Goal: Complete application form

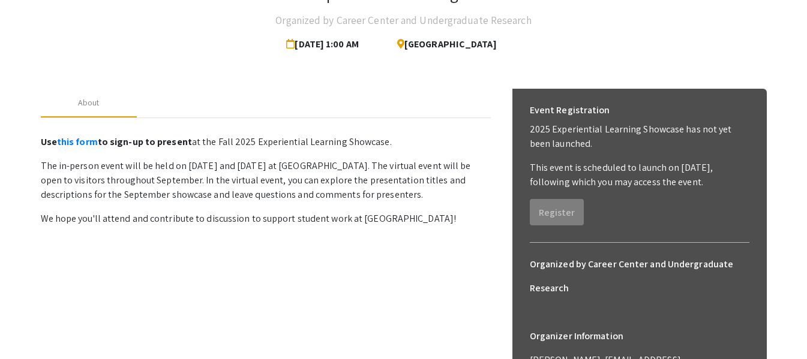
scroll to position [94, 0]
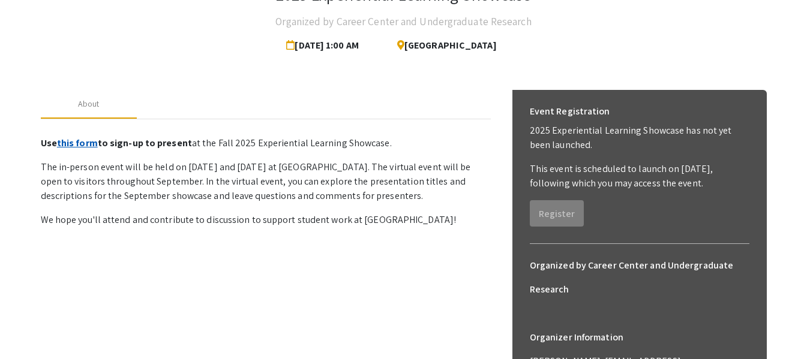
click at [82, 143] on link "this form" at bounding box center [77, 143] width 41 height 13
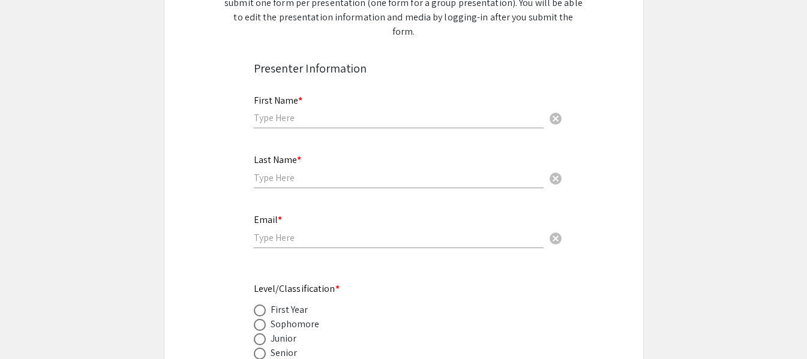
scroll to position [215, 0]
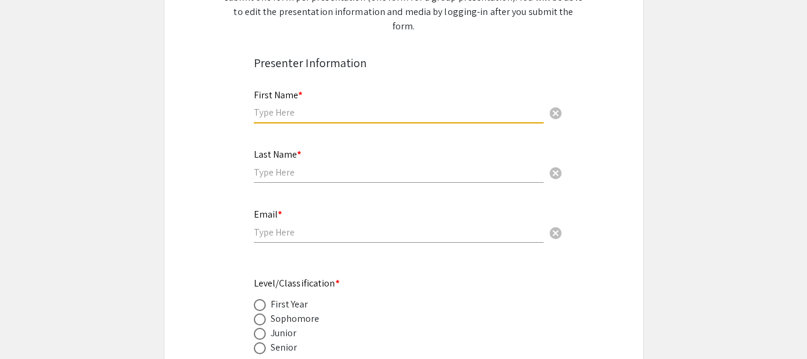
click at [506, 106] on input "text" at bounding box center [399, 112] width 290 height 13
type input "[PERSON_NAME]"
type input "Kasali"
type input "[EMAIL_ADDRESS][DOMAIN_NAME]"
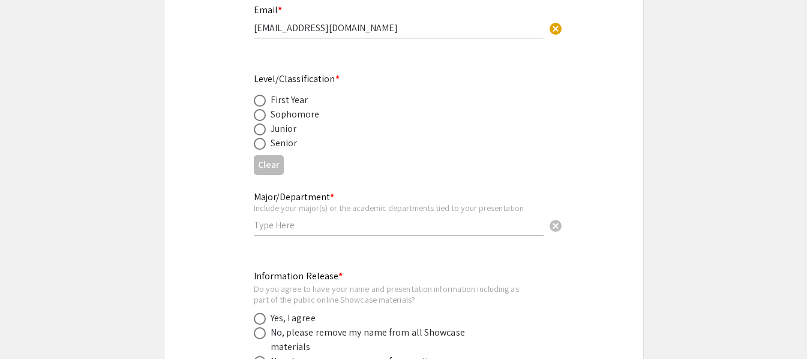
scroll to position [425, 0]
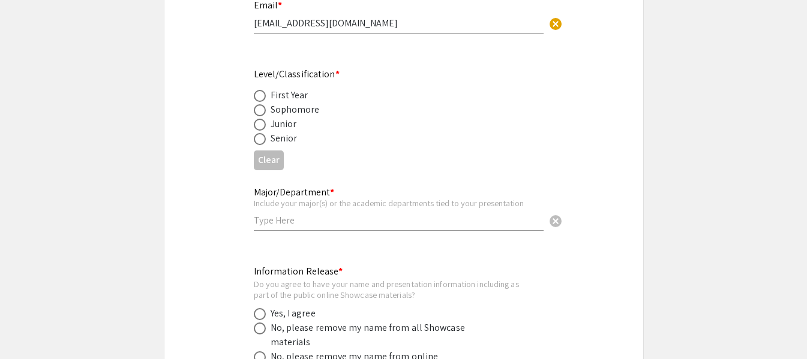
click at [265, 104] on span at bounding box center [260, 110] width 12 height 12
click at [265, 104] on input "radio" at bounding box center [260, 110] width 12 height 12
radio input "true"
click at [261, 119] on span at bounding box center [260, 125] width 12 height 12
click at [261, 119] on input "radio" at bounding box center [260, 125] width 12 height 12
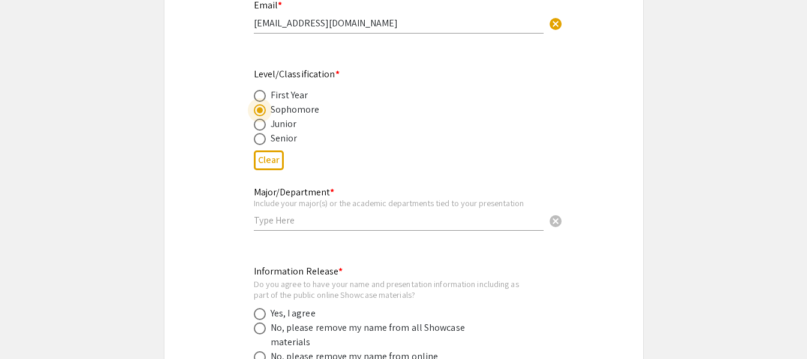
radio input "true"
click at [298, 214] on input "text" at bounding box center [399, 220] width 290 height 13
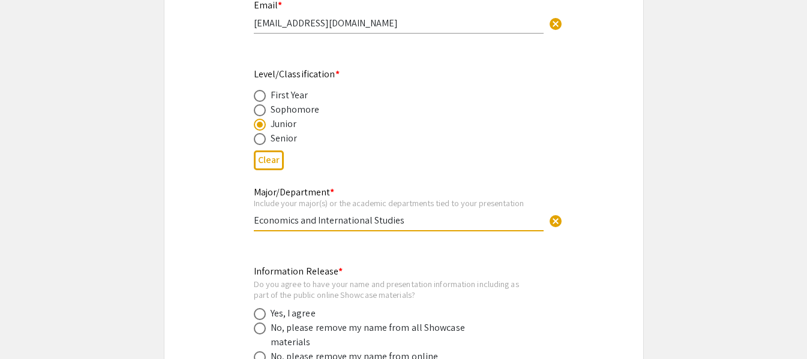
click at [301, 214] on input "Economics and International Studies" at bounding box center [399, 220] width 290 height 13
type input "Economics, Political Science, and International Studies"
click at [263, 308] on span at bounding box center [260, 314] width 12 height 12
click at [263, 308] on input "radio" at bounding box center [260, 314] width 12 height 12
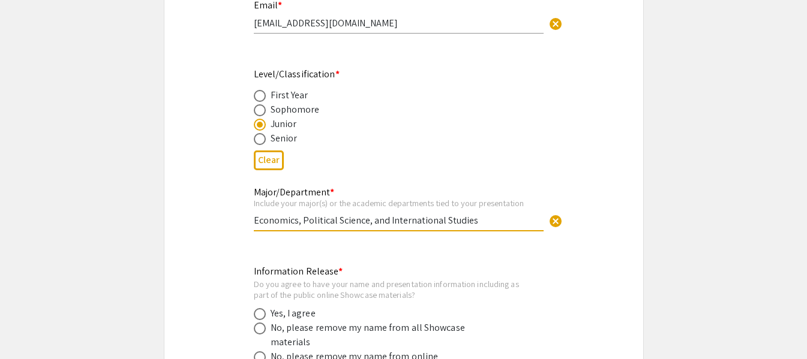
radio input "true"
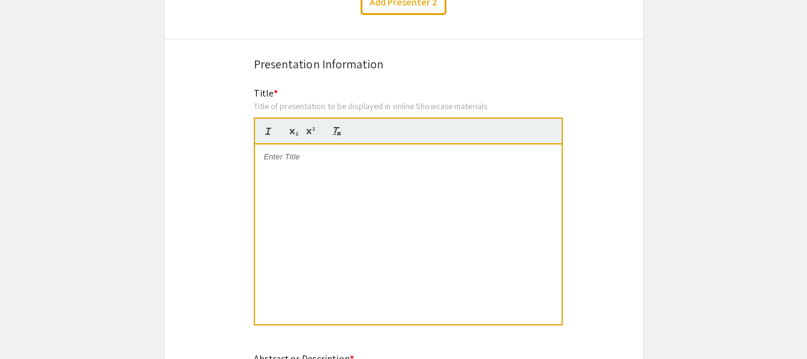
scroll to position [950, 0]
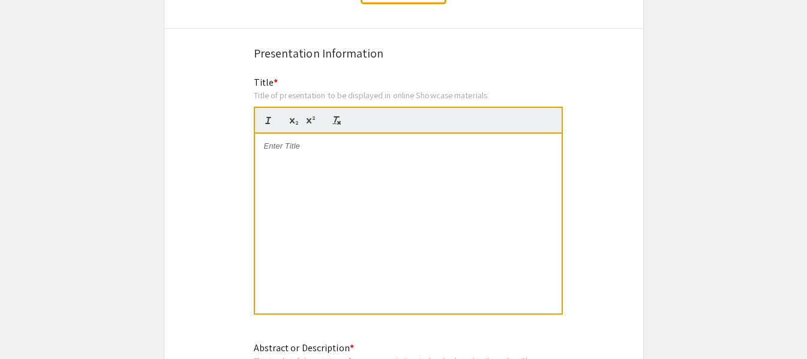
click at [407, 141] on div at bounding box center [408, 224] width 307 height 180
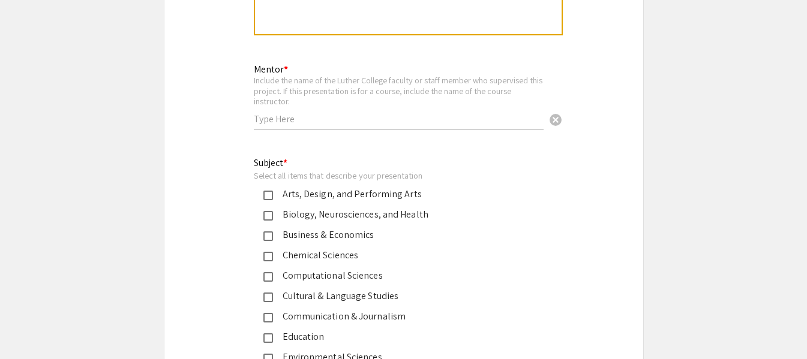
scroll to position [1522, 0]
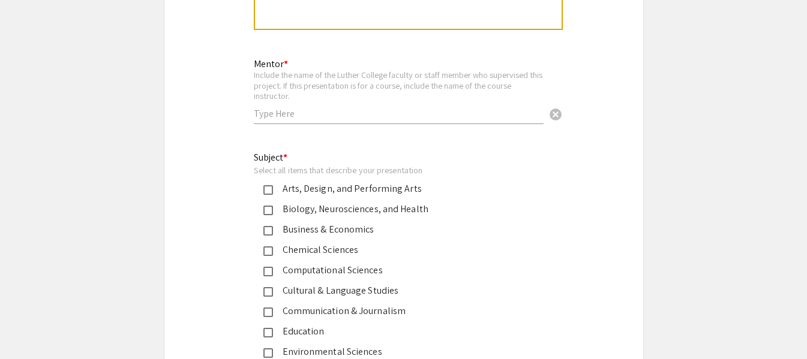
click at [319, 107] on div "Mentor * Include the name of the Luther College faculty or staff member who sup…" at bounding box center [399, 85] width 290 height 77
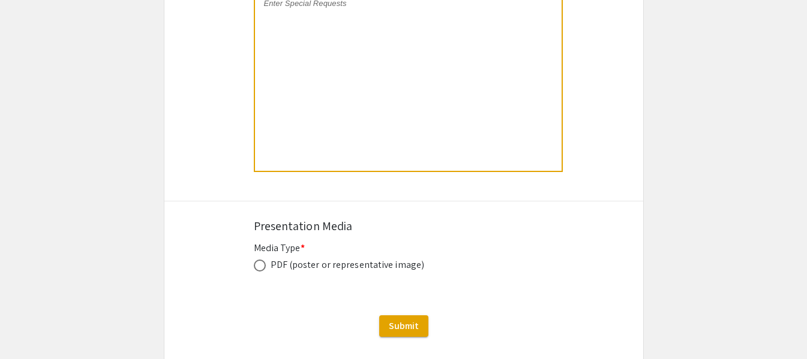
scroll to position [2498, 0]
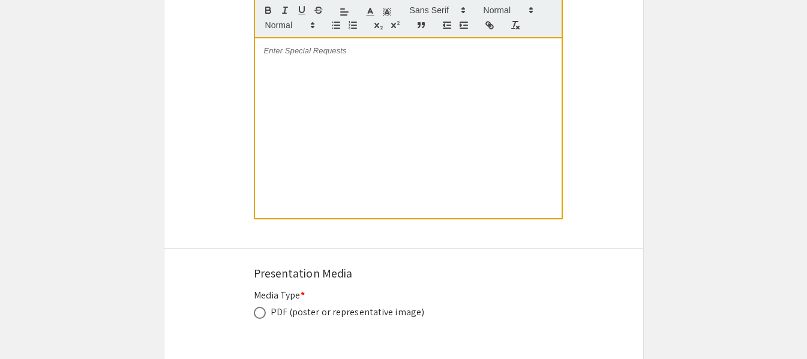
click at [329, 305] on div "PDF (poster or representative image)" at bounding box center [348, 312] width 154 height 14
click at [308, 311] on div "Media Type * PDF (poster or representative image) This field is required." at bounding box center [404, 312] width 300 height 46
click at [256, 307] on span at bounding box center [260, 313] width 12 height 12
click at [256, 307] on input "radio" at bounding box center [260, 313] width 12 height 12
radio input "true"
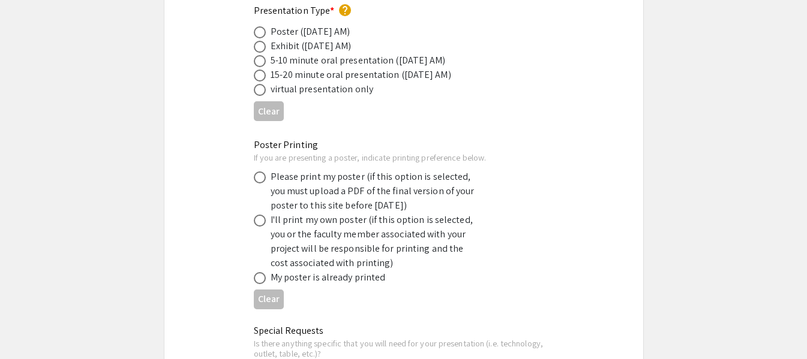
scroll to position [2123, 0]
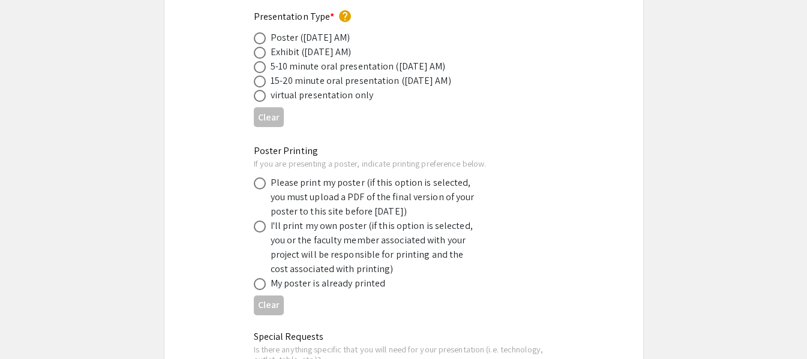
click at [261, 178] on span at bounding box center [260, 184] width 12 height 12
click at [261, 178] on input "radio" at bounding box center [260, 184] width 12 height 12
radio input "true"
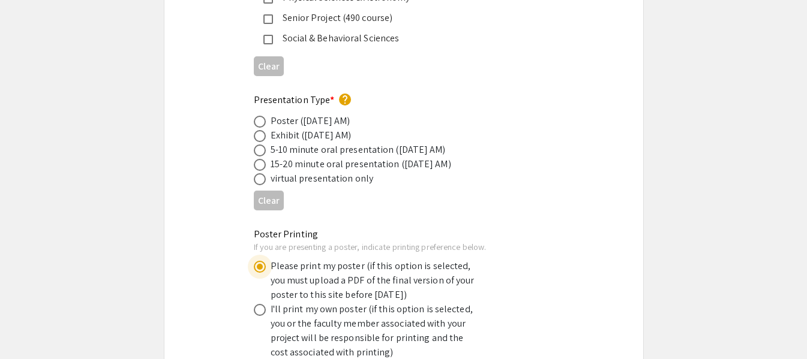
scroll to position [2034, 0]
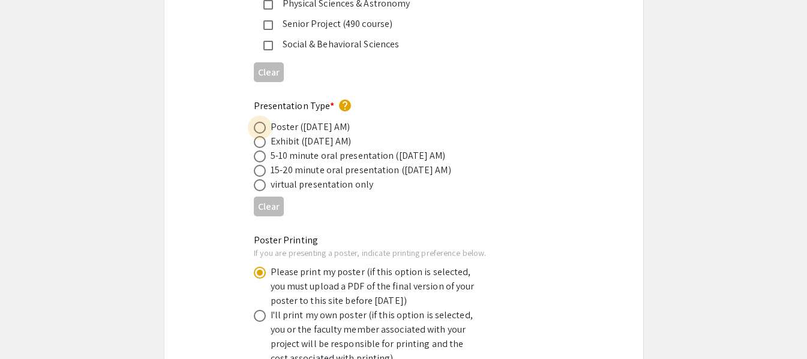
click at [258, 122] on span at bounding box center [260, 128] width 12 height 12
click at [258, 122] on input "radio" at bounding box center [260, 128] width 12 height 12
radio input "true"
click at [257, 136] on span at bounding box center [260, 142] width 12 height 12
click at [257, 136] on input "radio" at bounding box center [260, 142] width 12 height 12
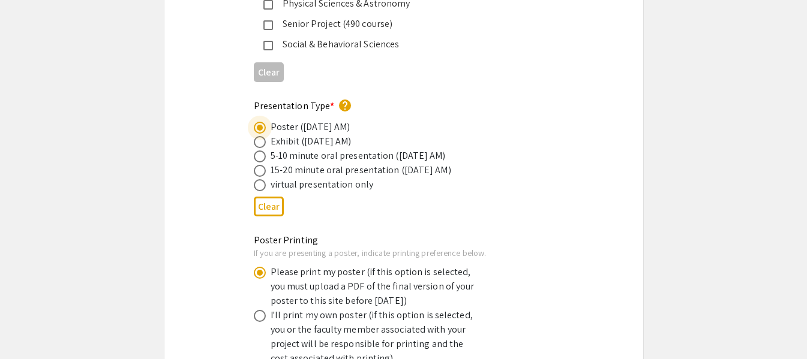
radio input "true"
click at [256, 122] on span at bounding box center [260, 128] width 12 height 12
click at [256, 122] on input "radio" at bounding box center [260, 128] width 12 height 12
radio input "true"
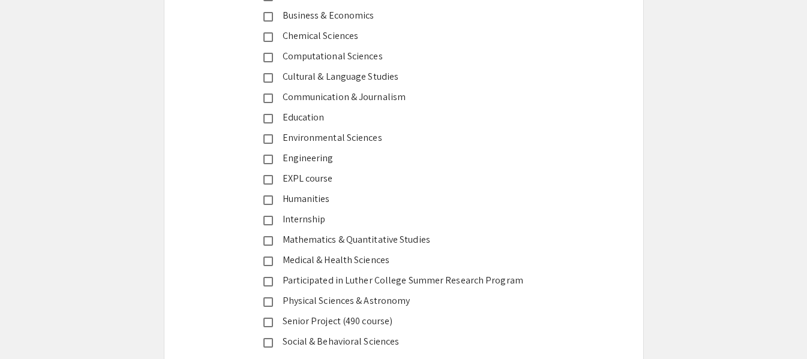
scroll to position [1724, 0]
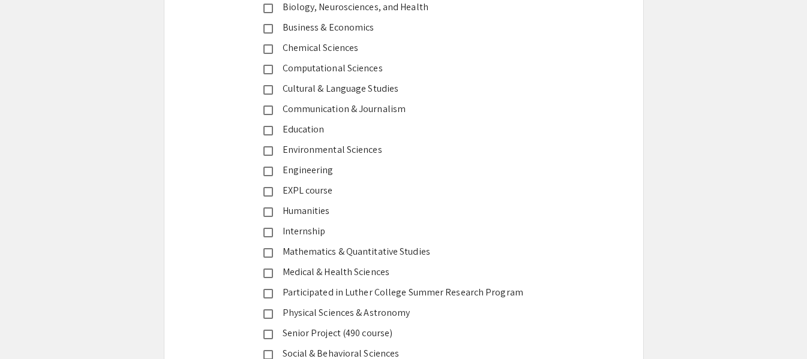
click at [314, 224] on div "Internship" at bounding box center [399, 231] width 252 height 14
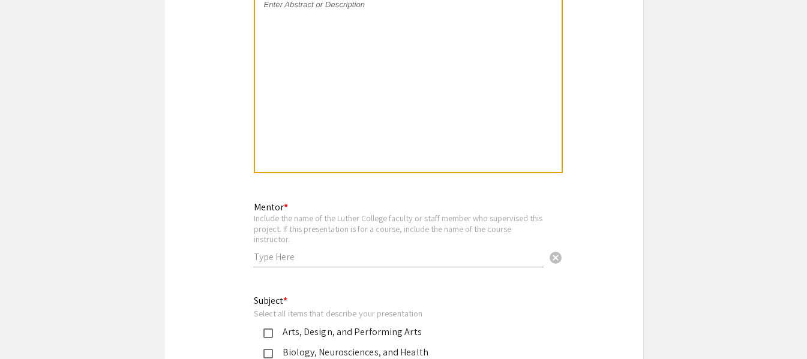
scroll to position [1367, 0]
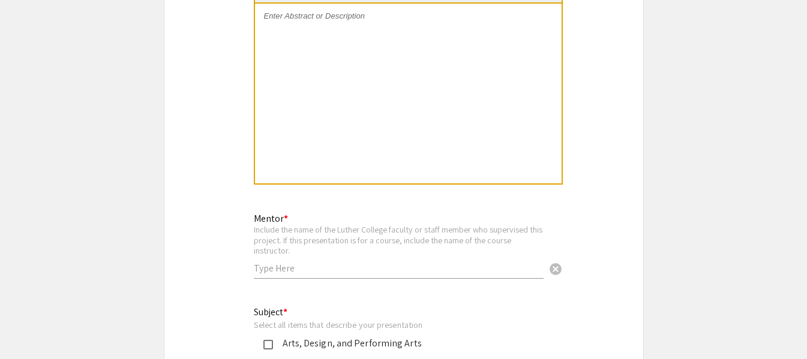
click at [378, 262] on input "text" at bounding box center [399, 268] width 290 height 13
type input "[PERSON_NAME]"
click at [628, 178] on div "Symposium Presentation Submission 2025 Experiential Learning Showcase Please fi…" at bounding box center [404, 284] width 480 height 3172
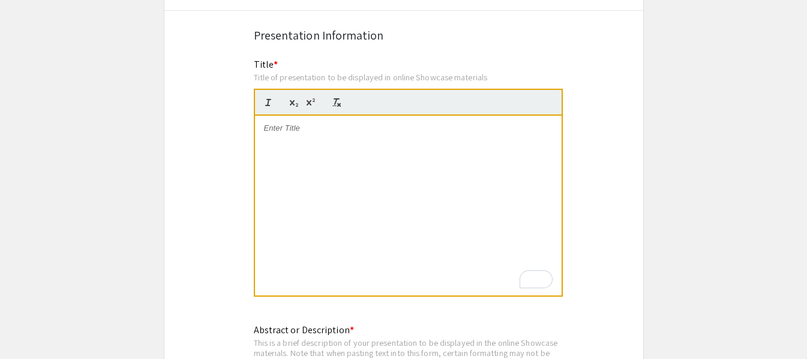
scroll to position [962, 0]
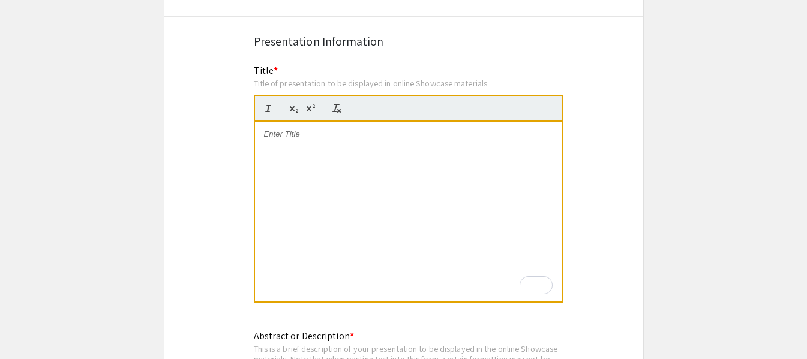
click at [322, 147] on div "To enrich screen reader interactions, please activate Accessibility in Grammarl…" at bounding box center [408, 212] width 307 height 180
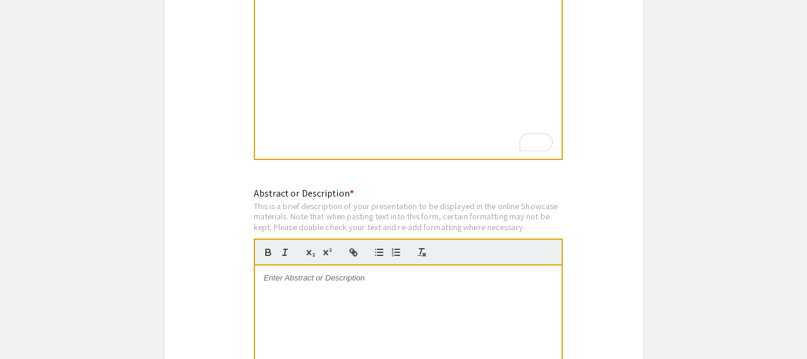
scroll to position [1229, 0]
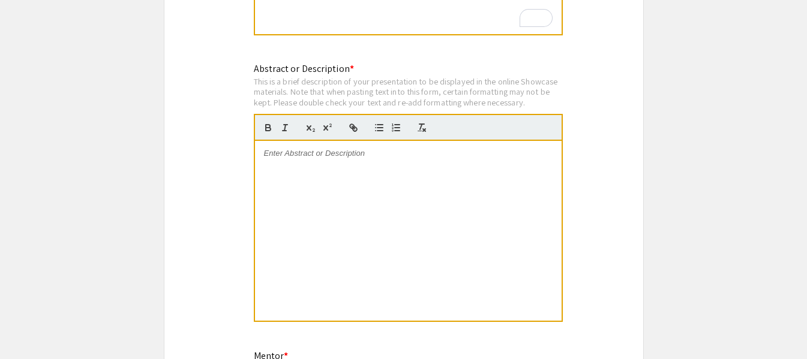
click at [460, 151] on div at bounding box center [408, 231] width 307 height 180
click at [344, 148] on p "Poster presentation on 2025 Summer Internship" at bounding box center [408, 153] width 289 height 11
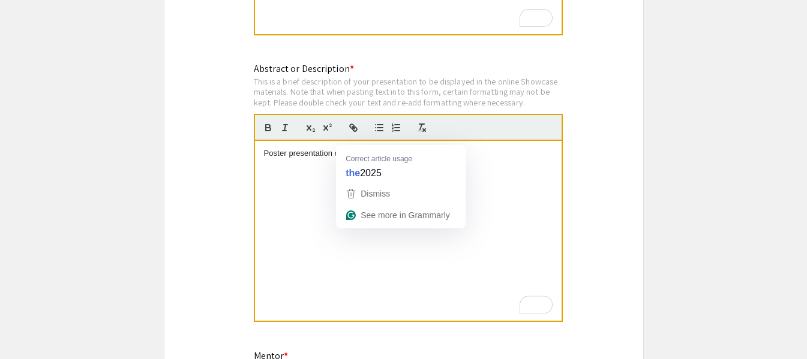
click at [344, 148] on p "Poster presentation on 2025 Summer Internship" at bounding box center [408, 153] width 289 height 11
click at [349, 148] on p "Poster presentation on 2025 Summer Internship" at bounding box center [408, 153] width 289 height 11
click at [347, 148] on p "Poster presentation on 2025 Summer Internship" at bounding box center [408, 153] width 289 height 11
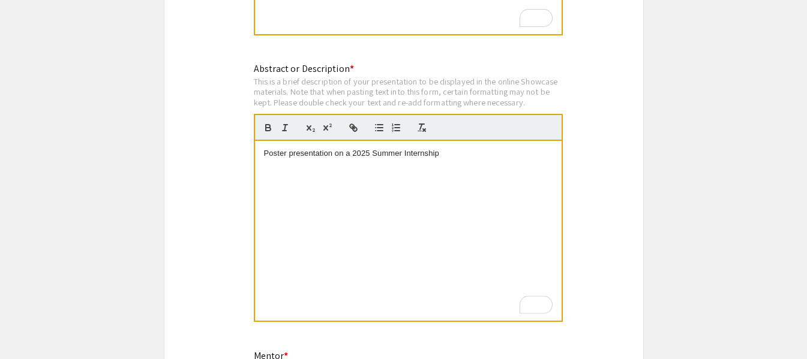
click at [457, 148] on p "Poster presentation on a 2025 Summer Internship" at bounding box center [408, 153] width 289 height 11
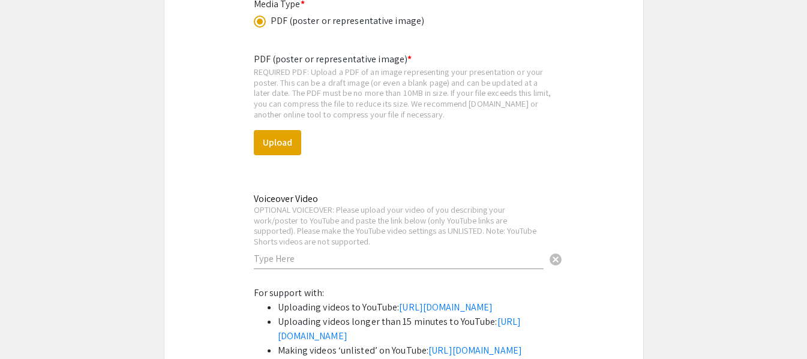
scroll to position [2796, 0]
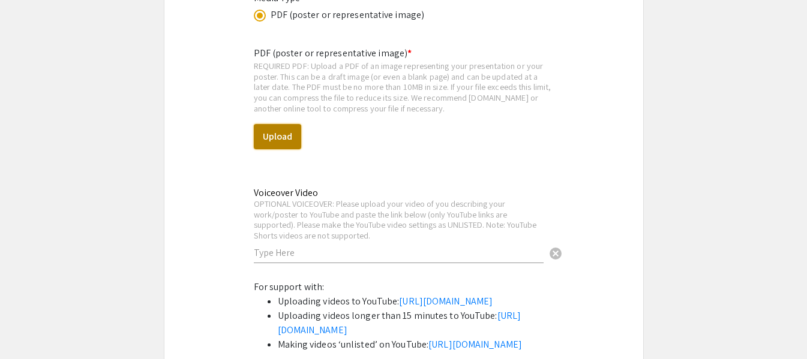
click at [276, 131] on button "Upload" at bounding box center [277, 136] width 47 height 25
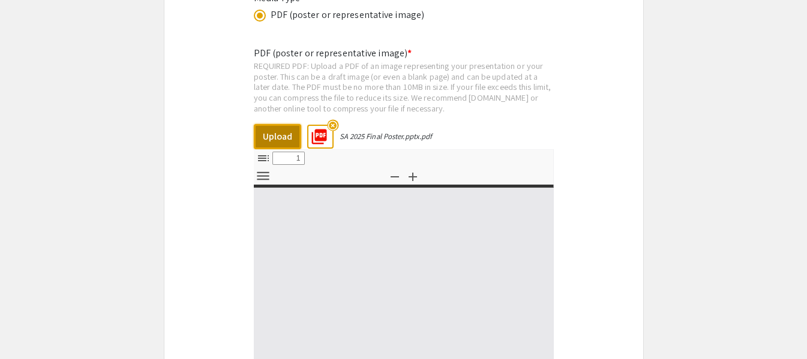
select select "custom"
type input "0"
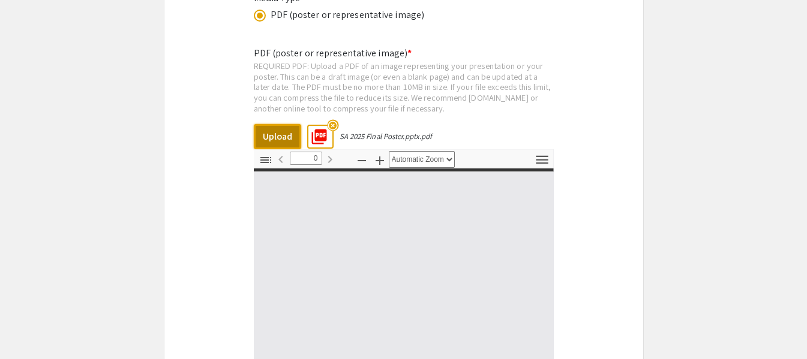
select select "custom"
type input "1"
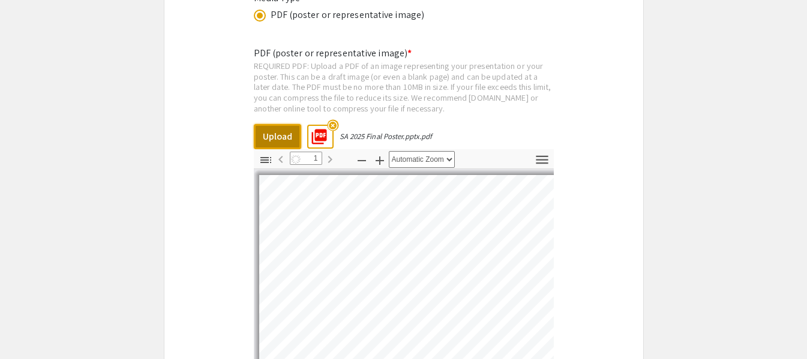
select select "auto"
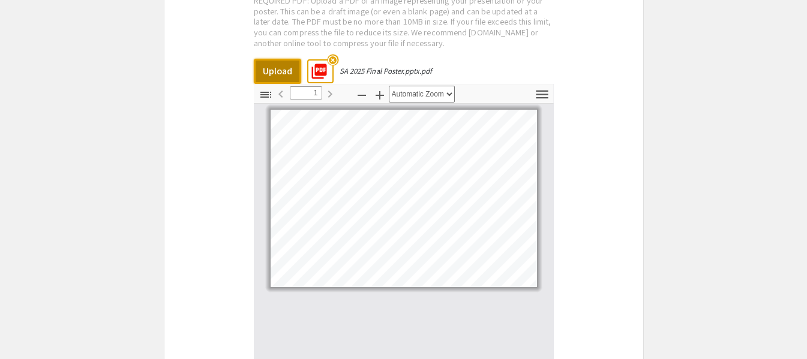
scroll to position [2874, 0]
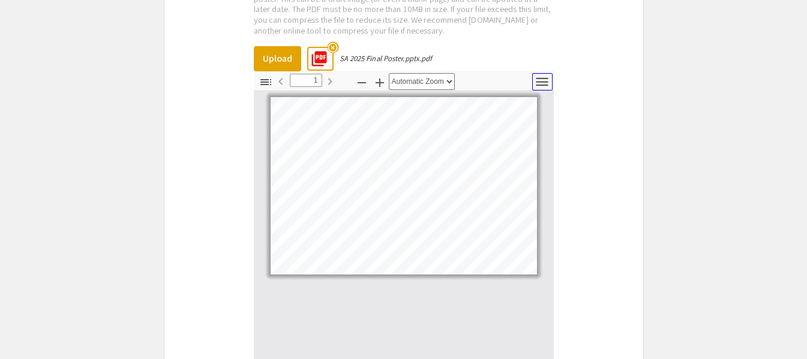
click at [539, 77] on icon "button" at bounding box center [542, 81] width 12 height 8
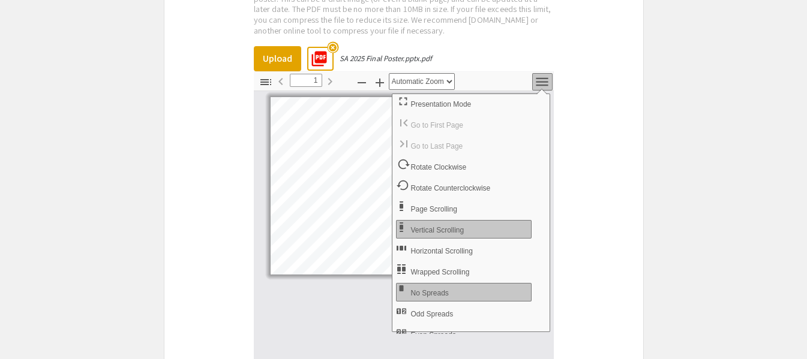
click at [539, 77] on icon "button" at bounding box center [542, 81] width 12 height 8
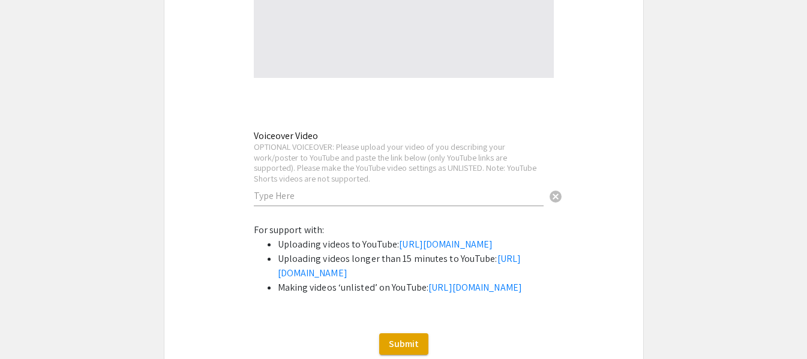
scroll to position [3309, 0]
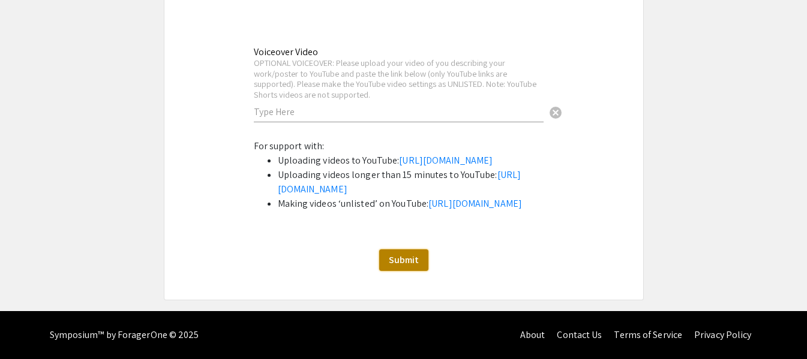
click at [395, 267] on button "Submit" at bounding box center [403, 261] width 49 height 22
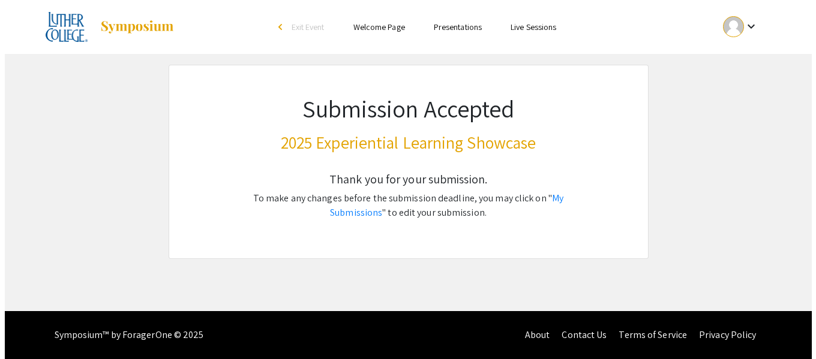
scroll to position [0, 0]
click at [544, 202] on link "My Submissions" at bounding box center [446, 205] width 233 height 27
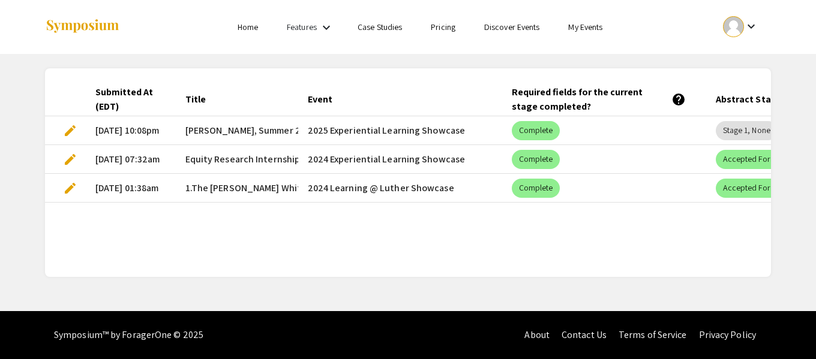
click at [65, 131] on span "edit" at bounding box center [70, 131] width 14 height 14
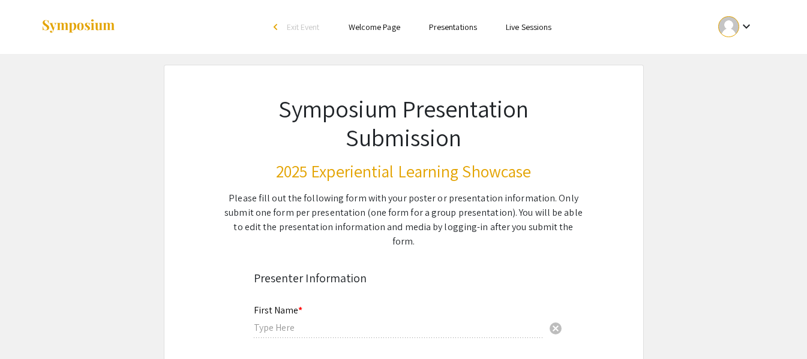
type input "[PERSON_NAME]"
type input "Kasali"
type input "kasalimansur@gmail.com"
radio input "true"
type input "Economics, Political Science, and International Studies"
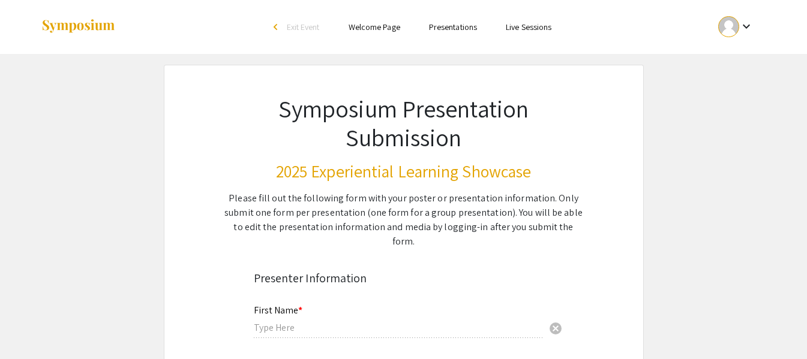
radio input "true"
type input "Brittany Cord"
radio input "true"
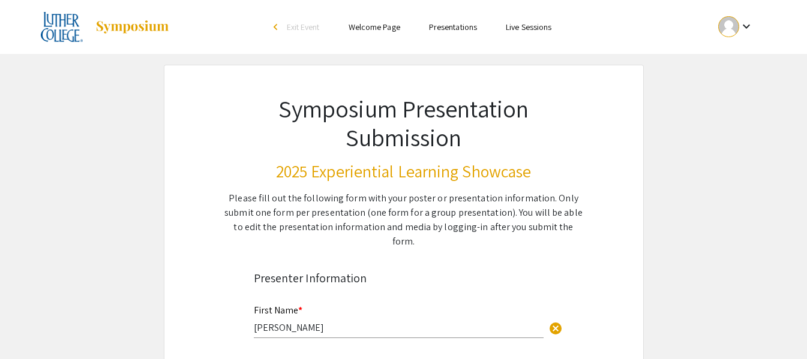
select select "custom"
type input "0"
select select "custom"
type input "1"
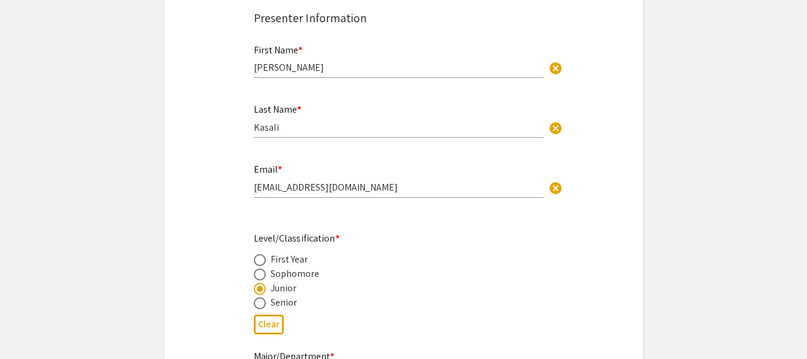
select select "auto"
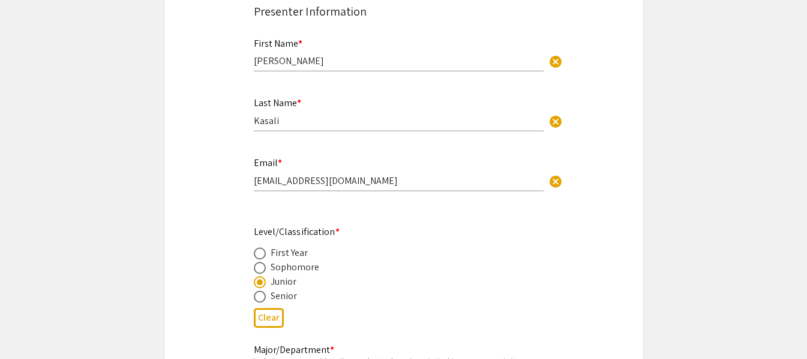
click at [329, 175] on input "[EMAIL_ADDRESS][DOMAIN_NAME]" at bounding box center [399, 181] width 290 height 13
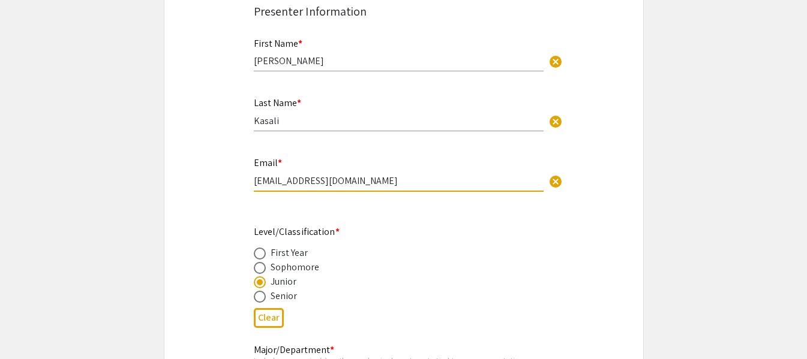
click at [329, 175] on input "[EMAIL_ADDRESS][DOMAIN_NAME]" at bounding box center [399, 181] width 290 height 13
type input "kasama01@luther.edu"
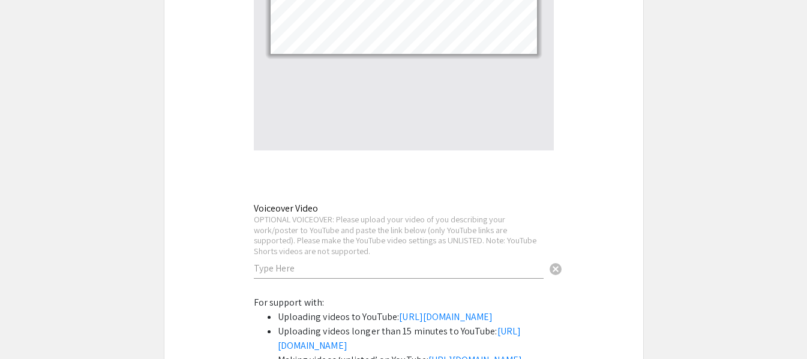
scroll to position [3309, 0]
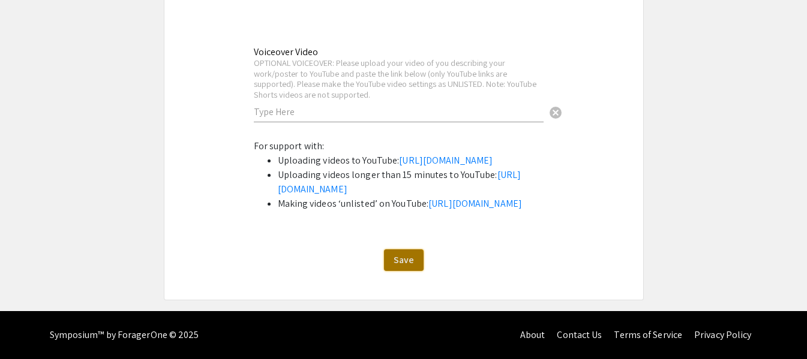
click at [395, 262] on span "Save" at bounding box center [404, 260] width 20 height 13
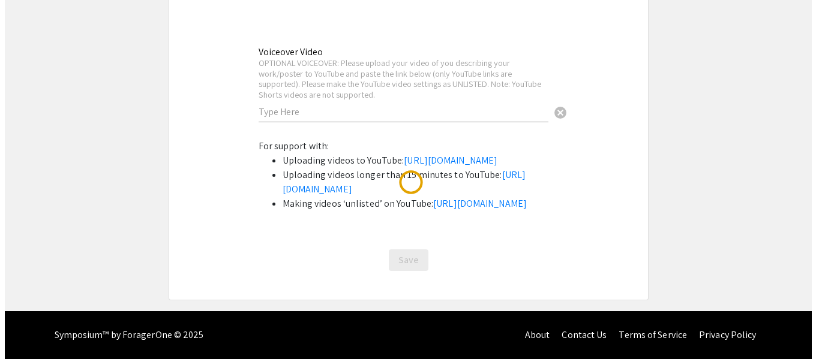
scroll to position [0, 0]
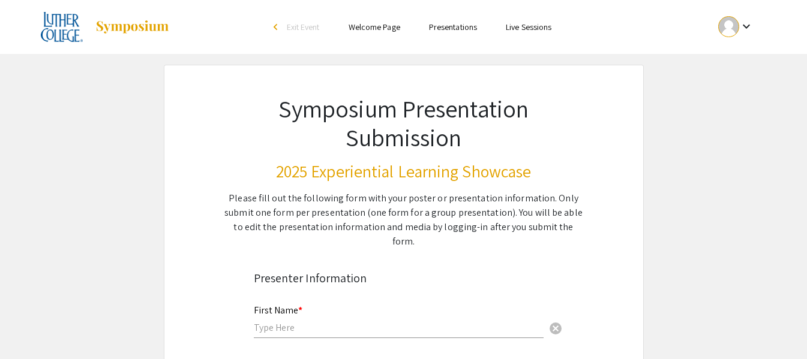
click at [461, 23] on link "Presentations" at bounding box center [453, 27] width 48 height 11
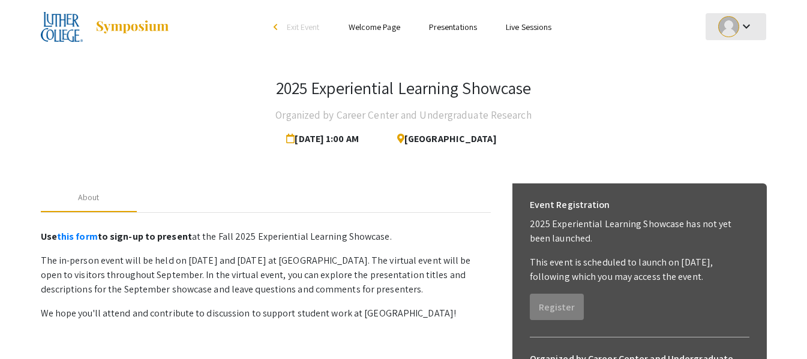
click at [738, 29] on div at bounding box center [728, 26] width 21 height 21
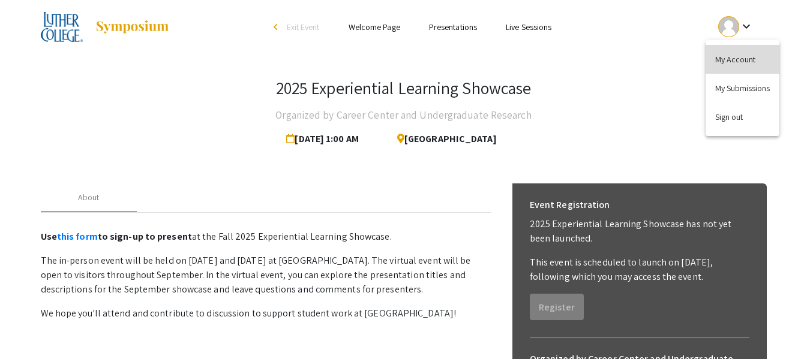
click at [741, 58] on button "My Account" at bounding box center [743, 59] width 74 height 29
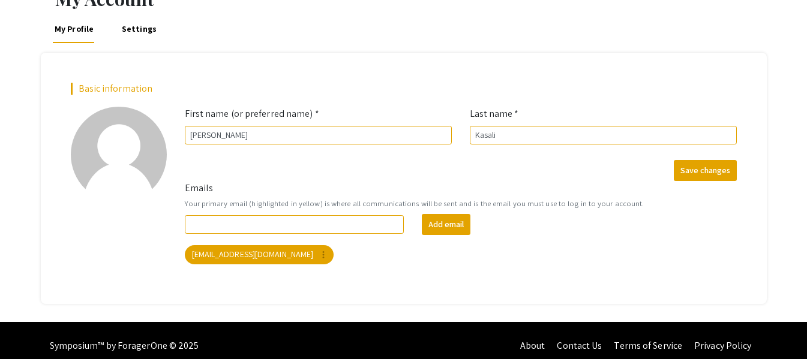
scroll to position [74, 0]
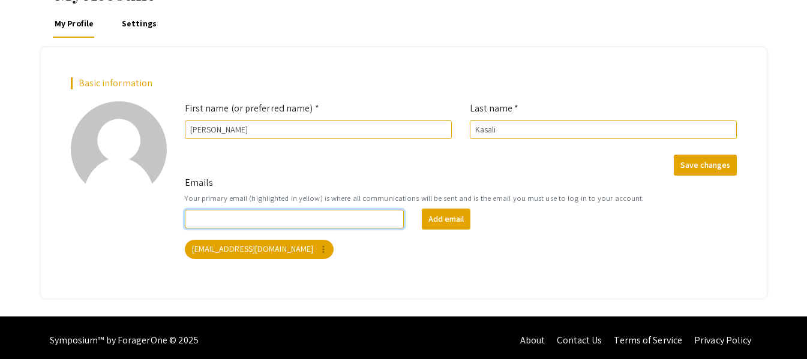
click at [276, 227] on input "Emails" at bounding box center [295, 219] width 220 height 19
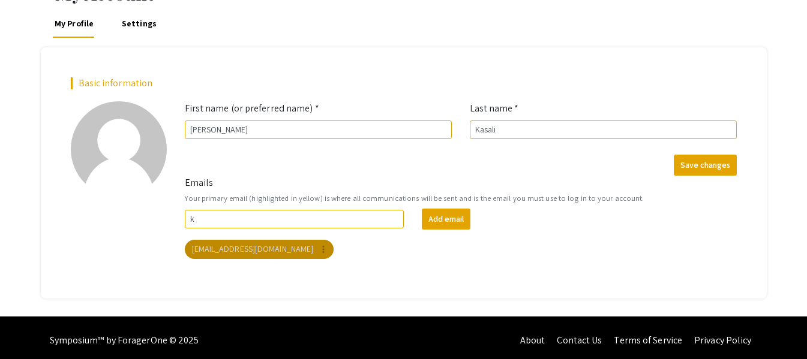
click at [218, 242] on div "k Add email kasama01@luther.edu more_vert" at bounding box center [461, 234] width 570 height 50
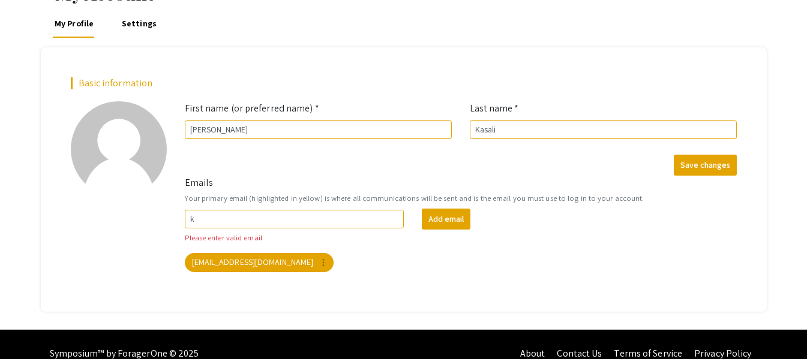
click at [224, 251] on app-email-chip "kasama01@luther.edu more_vert" at bounding box center [259, 263] width 154 height 24
click at [229, 259] on mat-chip "kasama01@luther.edu more_vert" at bounding box center [259, 262] width 149 height 19
click at [233, 262] on mat-chip "kasama01@luther.edu more_vert" at bounding box center [259, 262] width 149 height 19
click at [271, 206] on form "Emails Your primary email (highlighted in yellow) is where all communications w…" at bounding box center [461, 224] width 570 height 97
click at [283, 218] on input "k" at bounding box center [295, 219] width 220 height 19
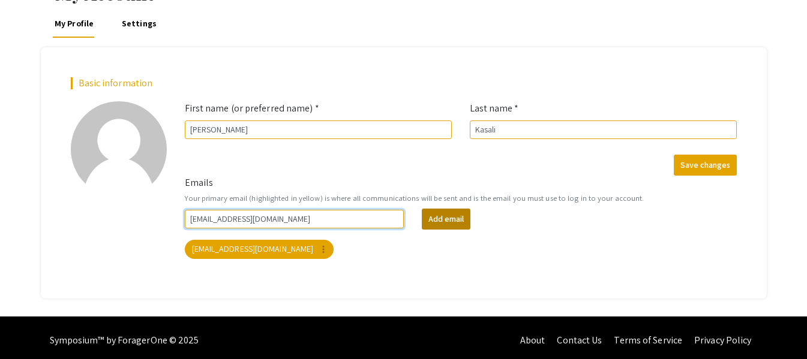
type input "kasama01@luther.edu"
click at [445, 220] on button "Add email" at bounding box center [446, 219] width 49 height 21
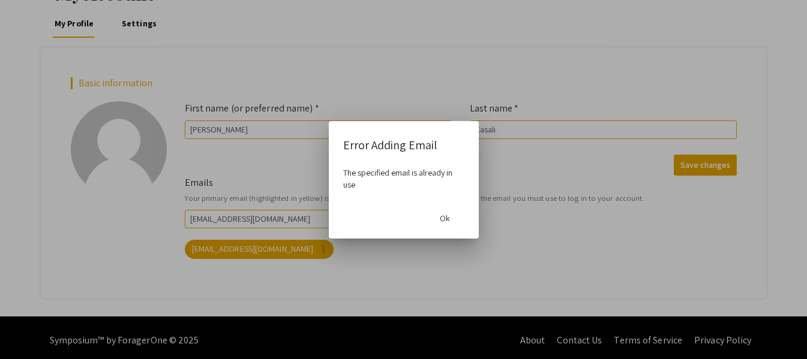
scroll to position [0, 0]
click at [467, 224] on mat-dialog-container "Error Adding Email The specified email is already in use Ok" at bounding box center [404, 180] width 150 height 118
click at [445, 223] on span "Ok" at bounding box center [445, 218] width 10 height 11
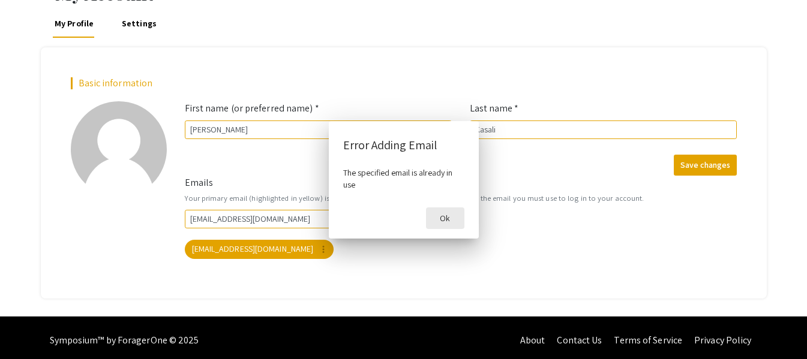
scroll to position [74, 0]
